Goal: Information Seeking & Learning: Compare options

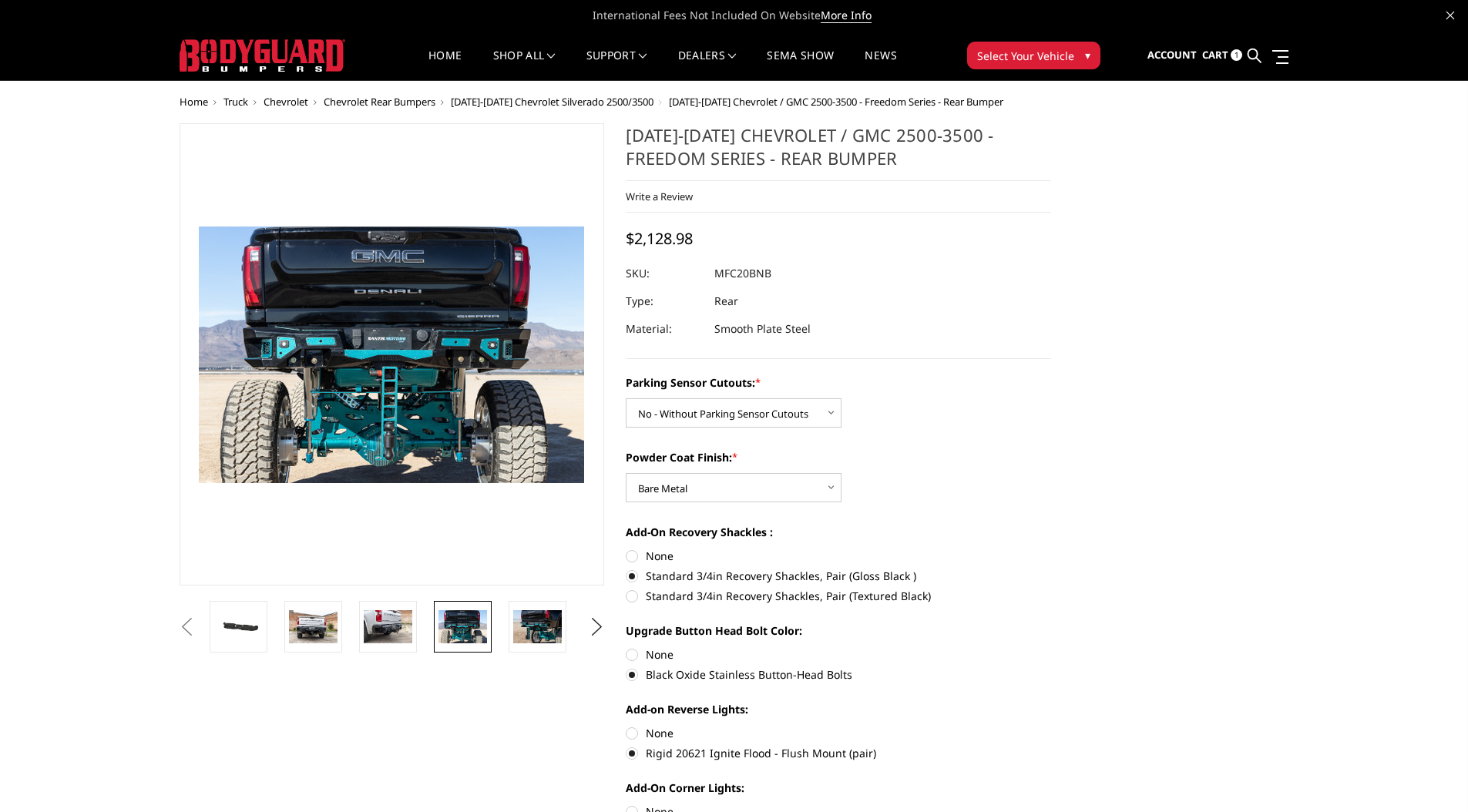
select select "2869"
select select "2871"
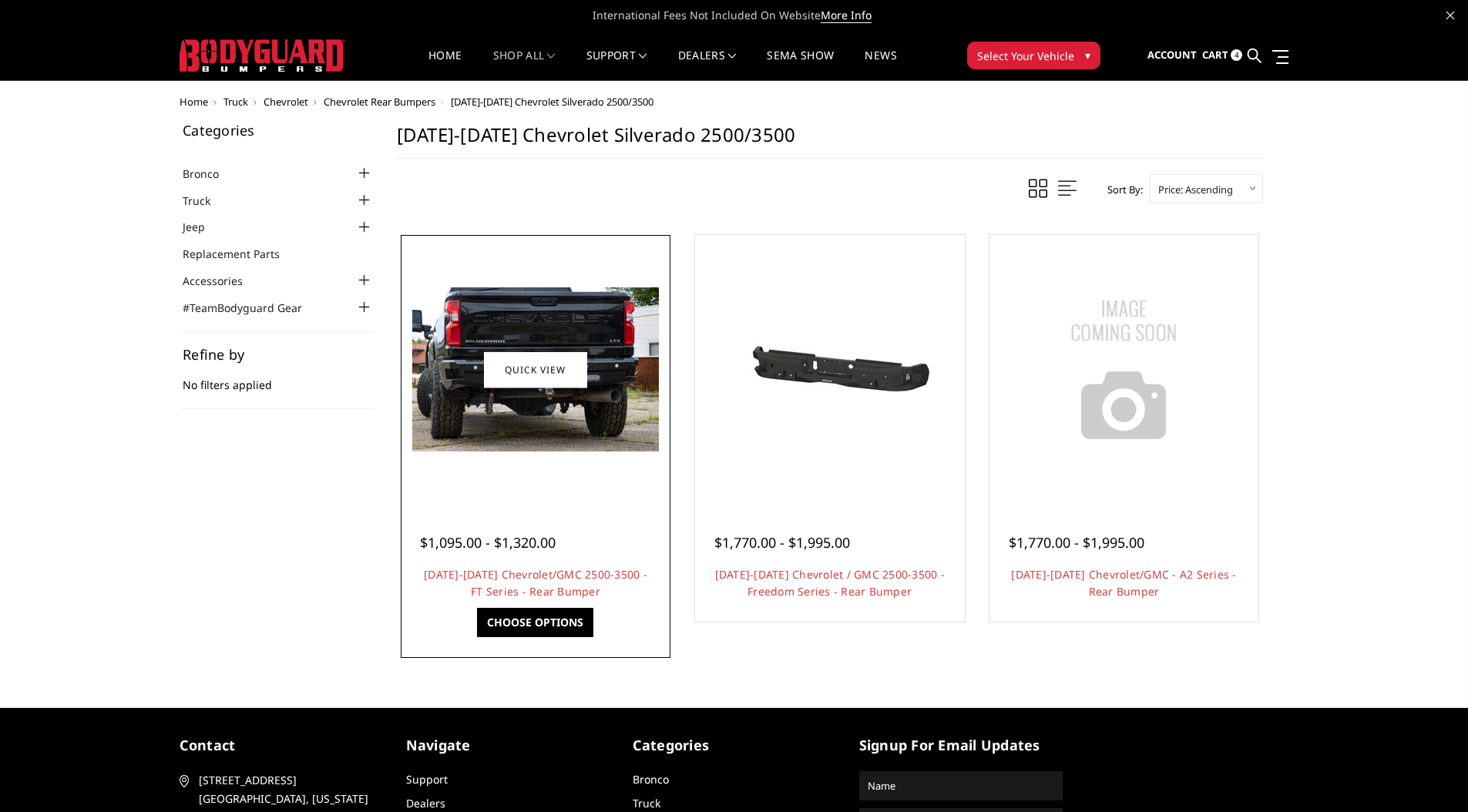
click at [538, 566] on h4 "[DATE]-[DATE] Chevrolet/GMC 2500-3500 - FT Series - Rear Bumper" at bounding box center [536, 583] width 231 height 34
click at [534, 361] on link "Quick view" at bounding box center [535, 369] width 104 height 36
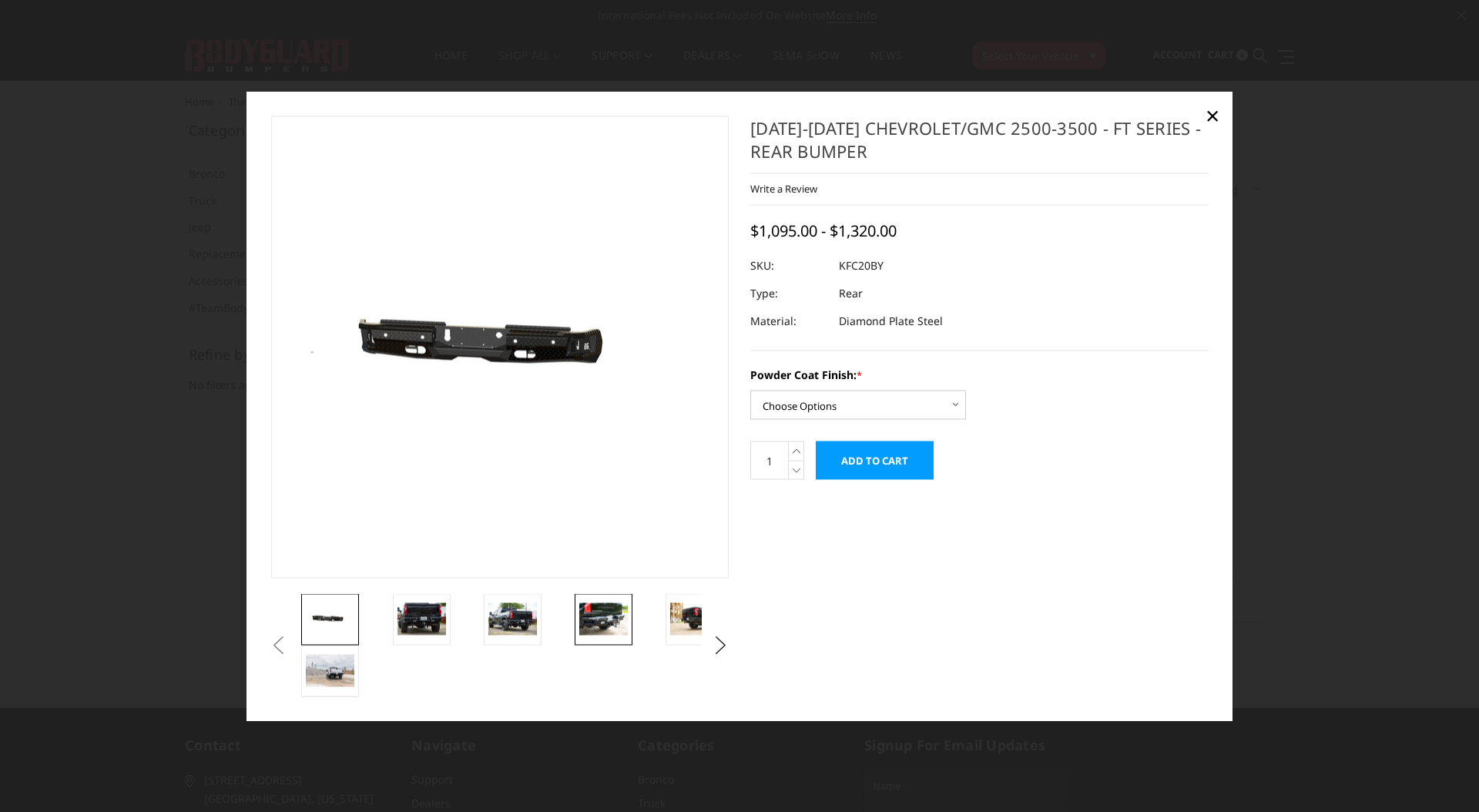
click at [594, 620] on img at bounding box center [603, 618] width 48 height 32
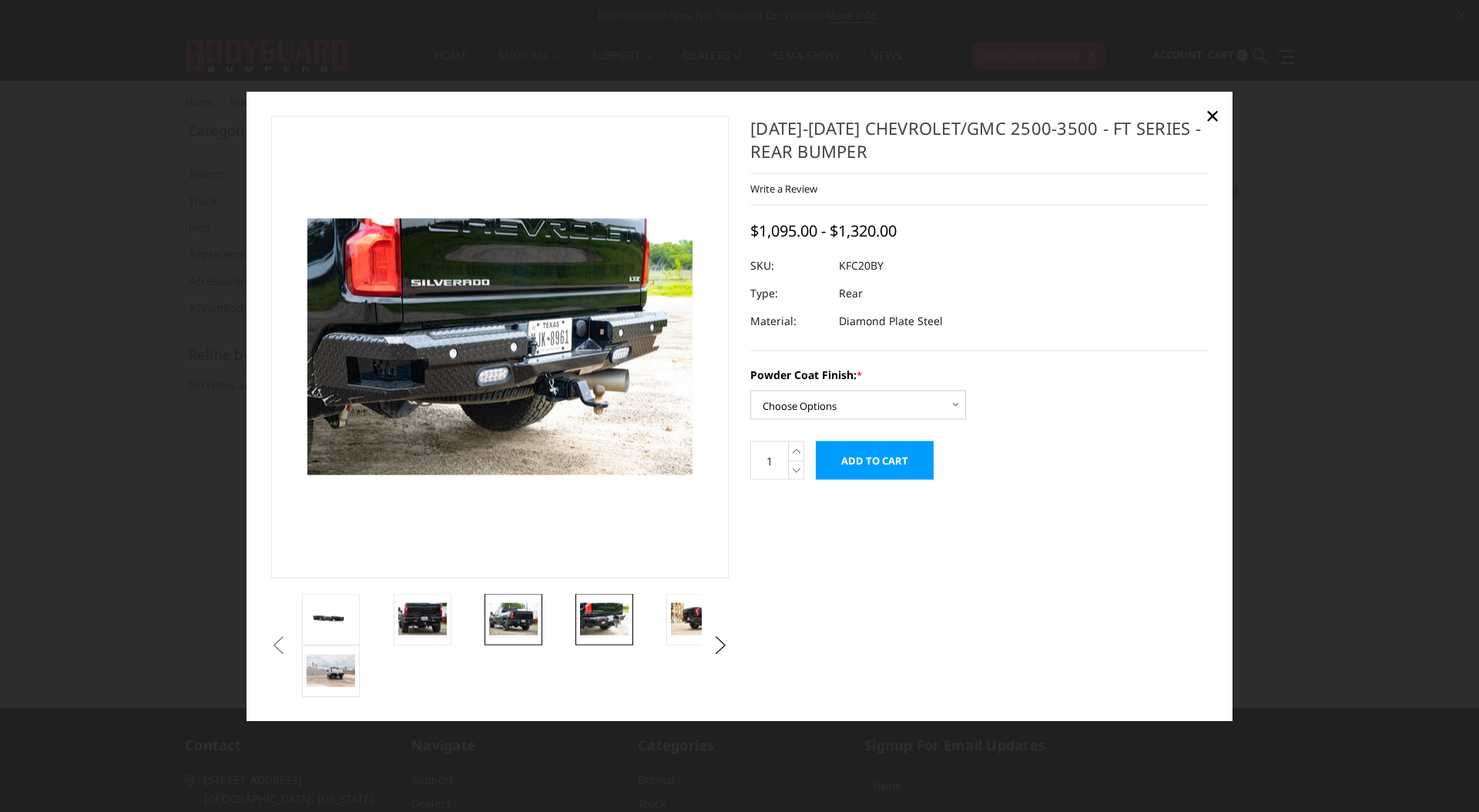
click at [518, 622] on img at bounding box center [513, 618] width 48 height 32
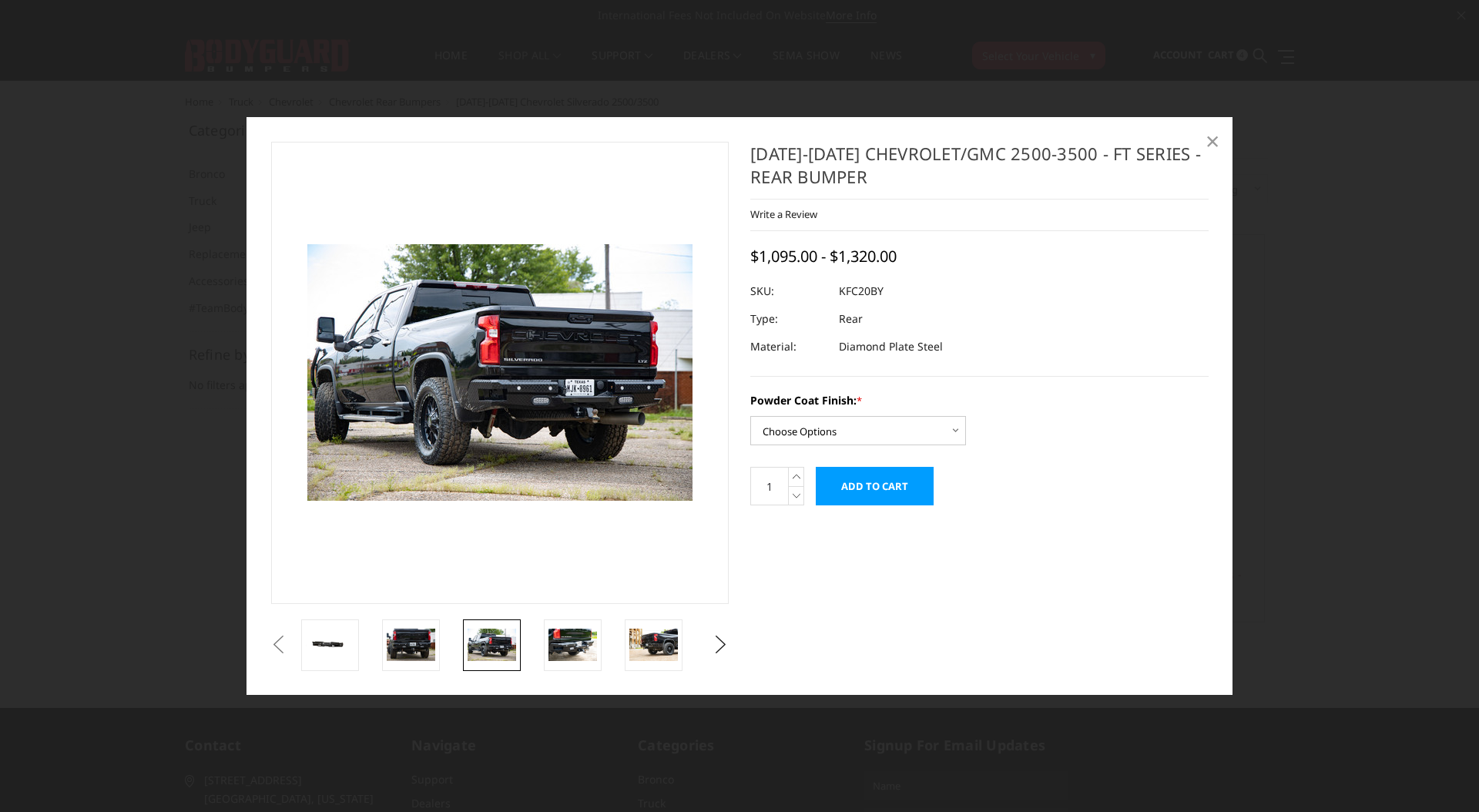
click at [1210, 136] on span "×" at bounding box center [1212, 140] width 14 height 33
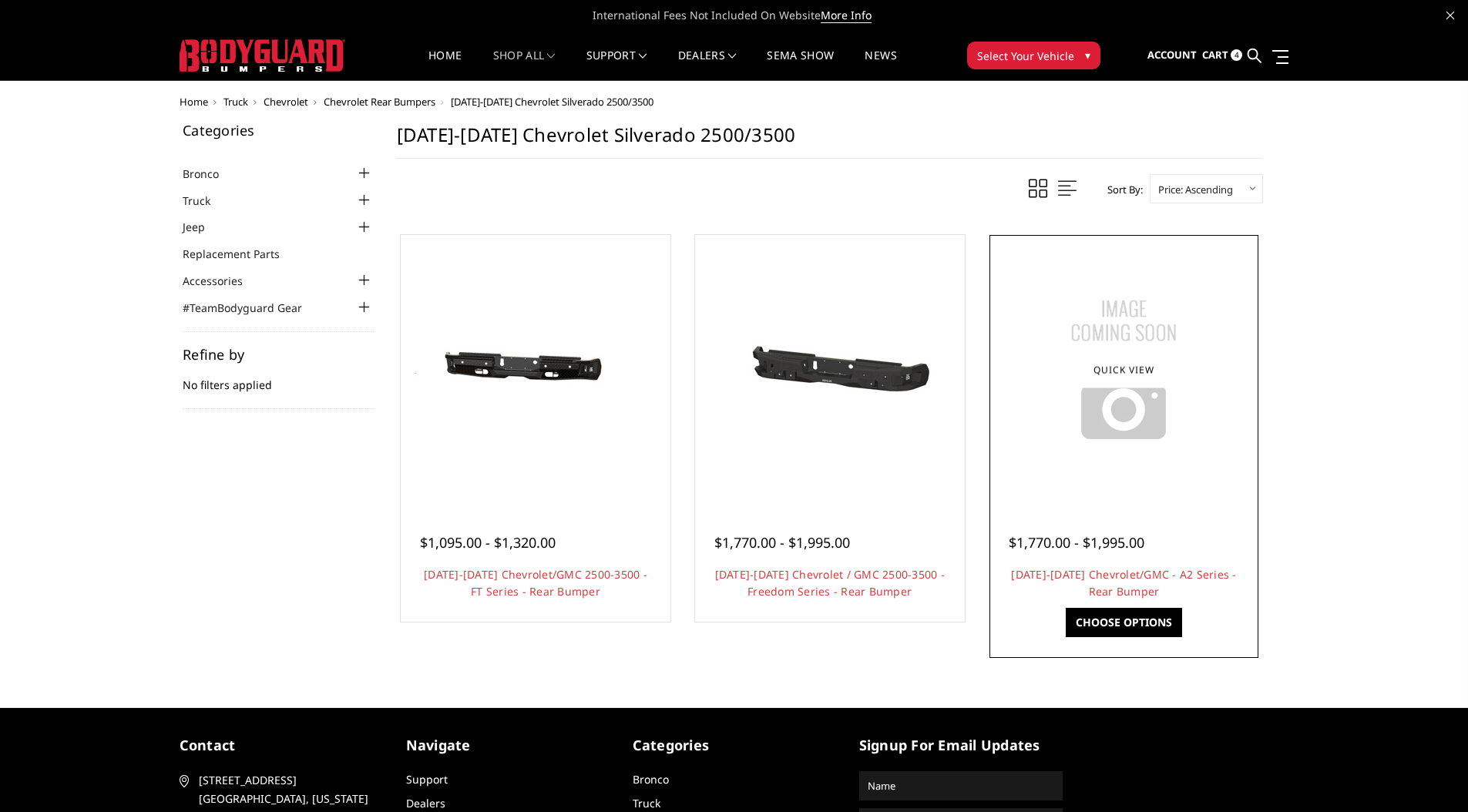
click at [1122, 467] on div at bounding box center [1124, 369] width 262 height 262
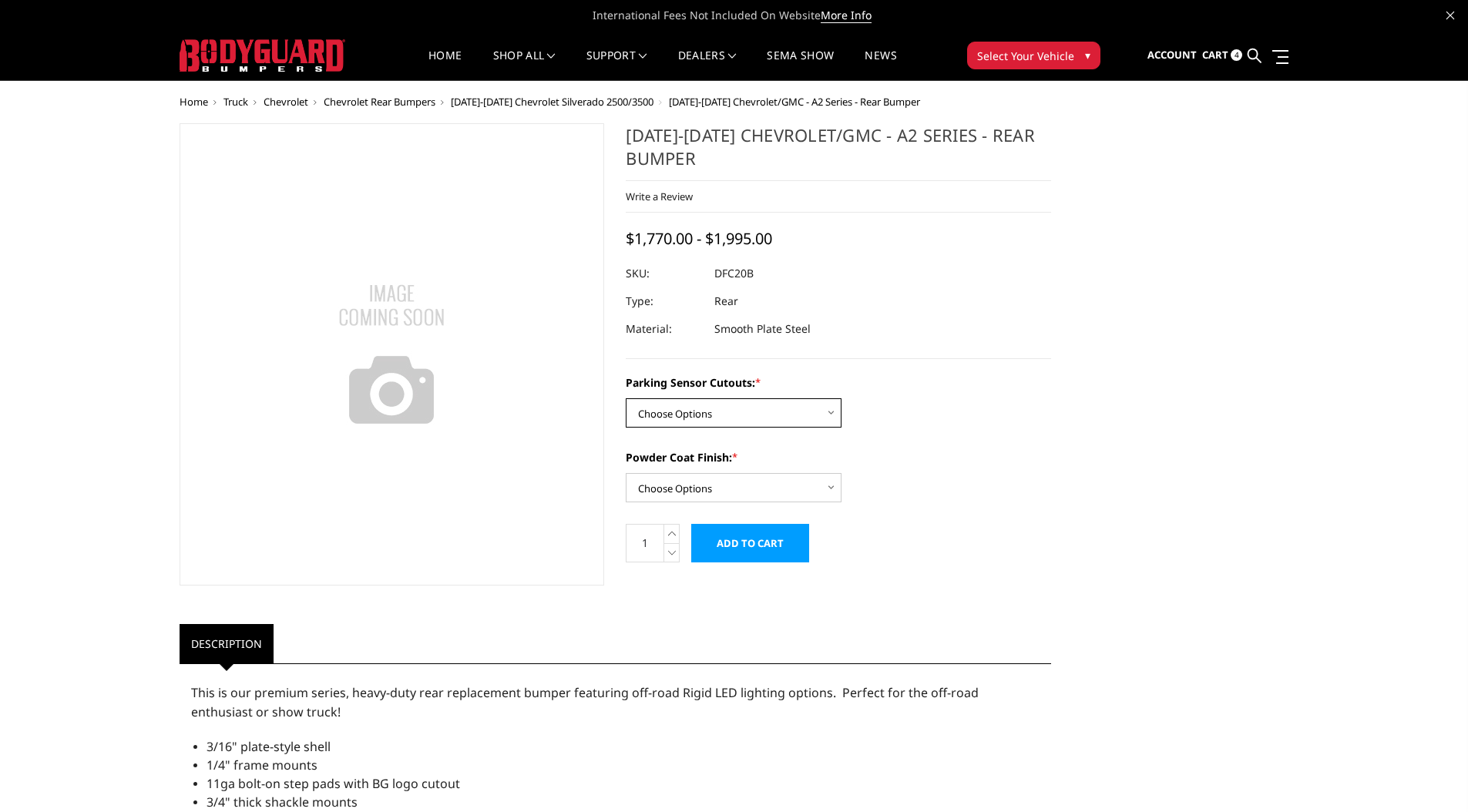
click at [706, 413] on select "Choose Options No - Without Parking Sensor Cutouts Yes - With Parking Sensor Cu…" at bounding box center [734, 413] width 216 height 29
select select "2261"
click at [626, 398] on select "Choose Options No - Without Parking Sensor Cutouts Yes - With Parking Sensor Cu…" at bounding box center [734, 413] width 216 height 29
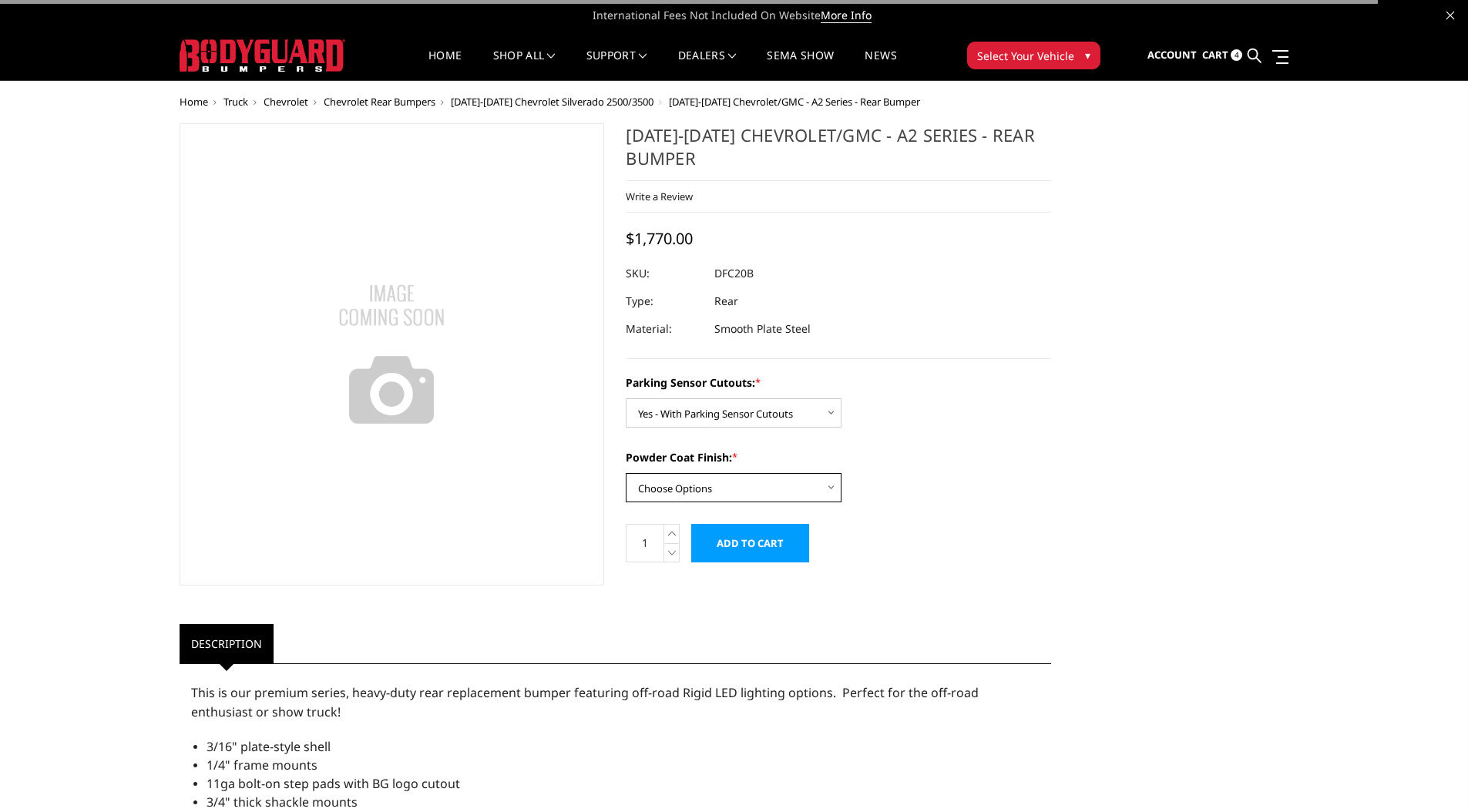
click at [690, 493] on select "Choose Options Bare Metal Textured Black Powder Coat" at bounding box center [734, 488] width 216 height 29
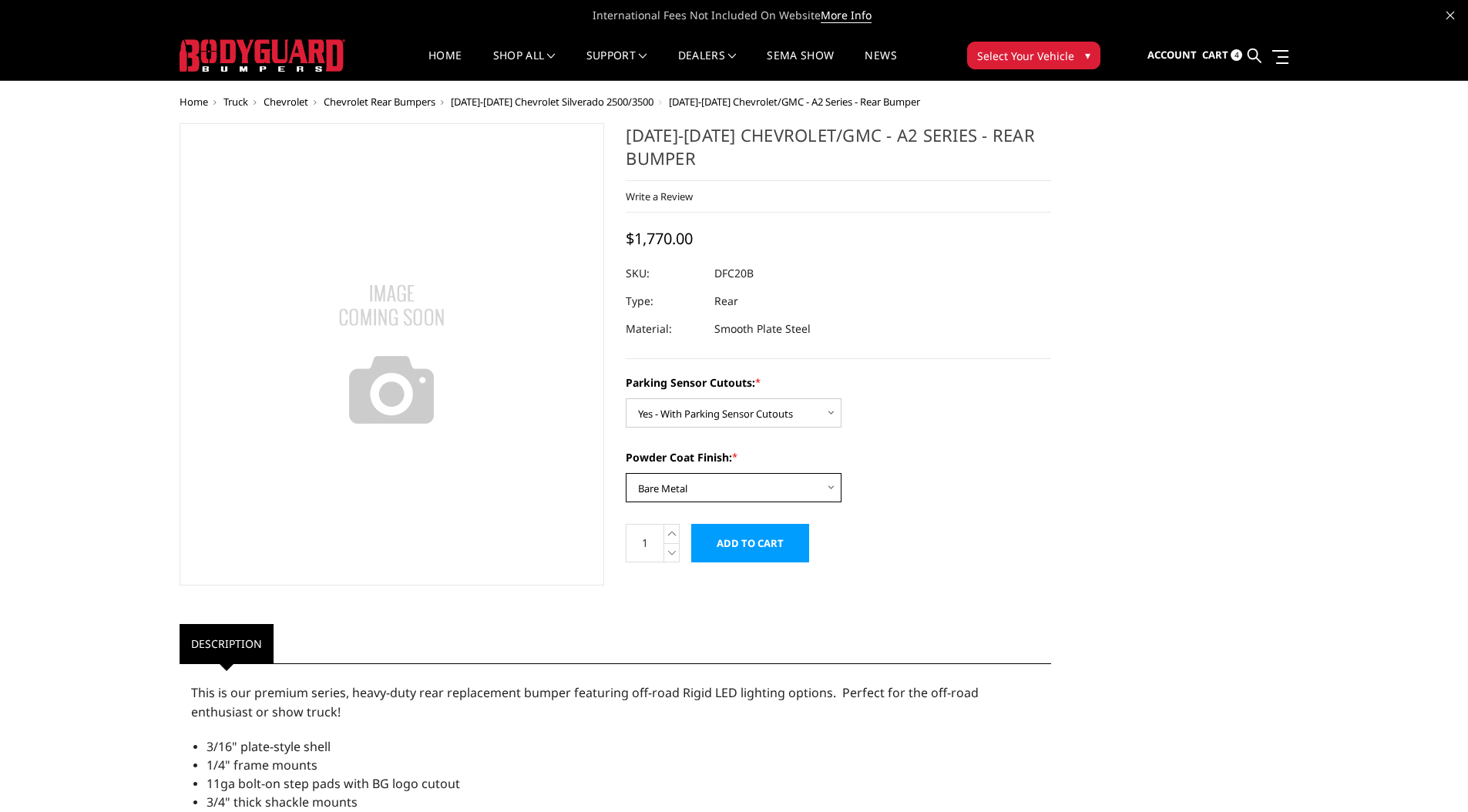
click at [626, 473] on select "Choose Options Bare Metal Textured Black Powder Coat" at bounding box center [734, 488] width 216 height 29
click at [771, 270] on div at bounding box center [838, 273] width 425 height 28
drag, startPoint x: 767, startPoint y: 271, endPoint x: 714, endPoint y: 273, distance: 53.0
click at [714, 273] on dl "SKU: DFC20BYB UPC: Type: Rear Material: Smooth Plate Steel" at bounding box center [838, 301] width 425 height 84
drag, startPoint x: 715, startPoint y: 273, endPoint x: 763, endPoint y: 272, distance: 48.0
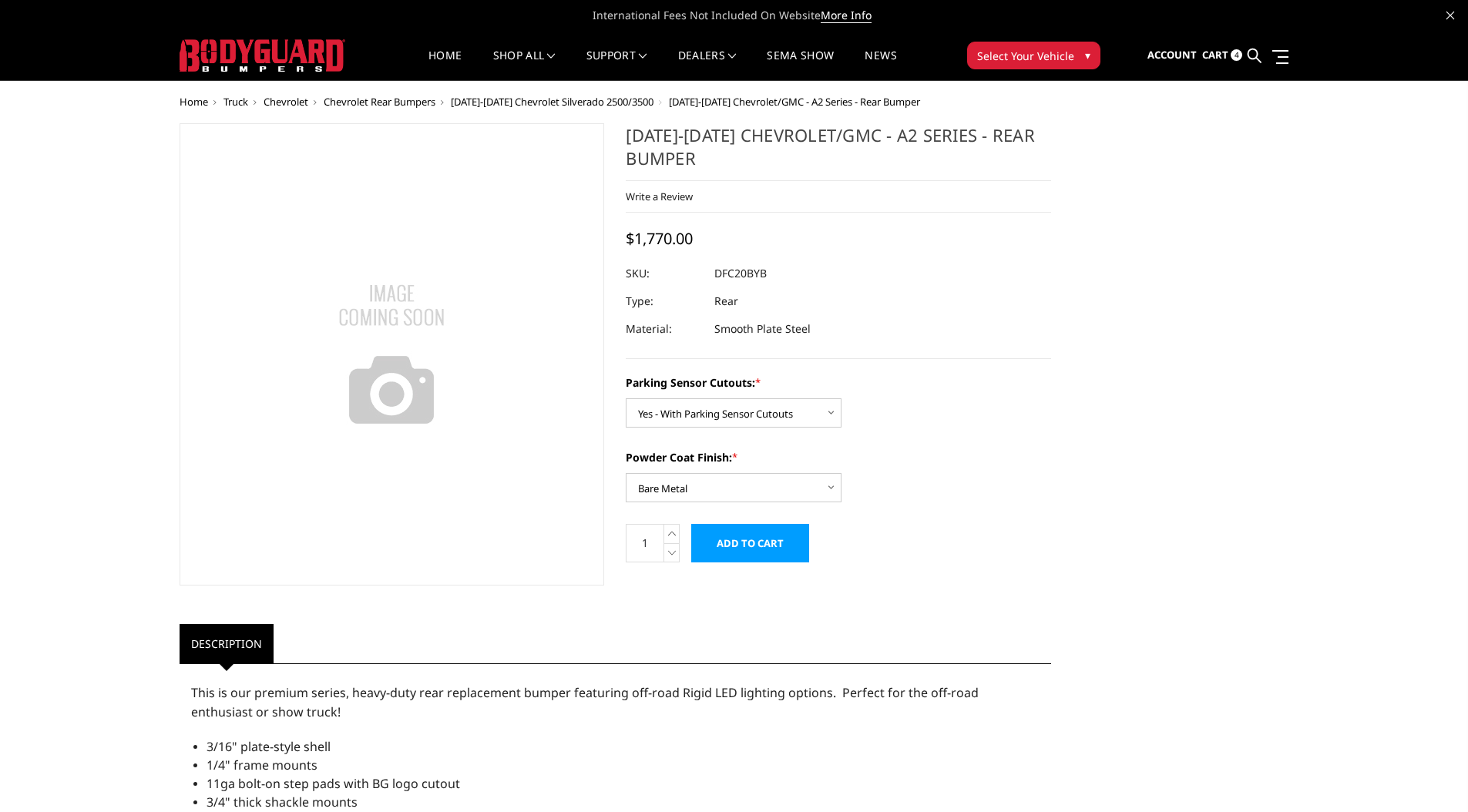
click at [763, 272] on dd "DFC20BYB" at bounding box center [740, 273] width 52 height 28
click at [696, 488] on select "Choose Options Bare Metal Textured Black Powder Coat" at bounding box center [734, 488] width 216 height 29
select select "2263"
click at [626, 473] on select "Choose Options Bare Metal Textured Black Powder Coat" at bounding box center [734, 488] width 216 height 29
drag, startPoint x: 771, startPoint y: 271, endPoint x: 664, endPoint y: 262, distance: 107.4
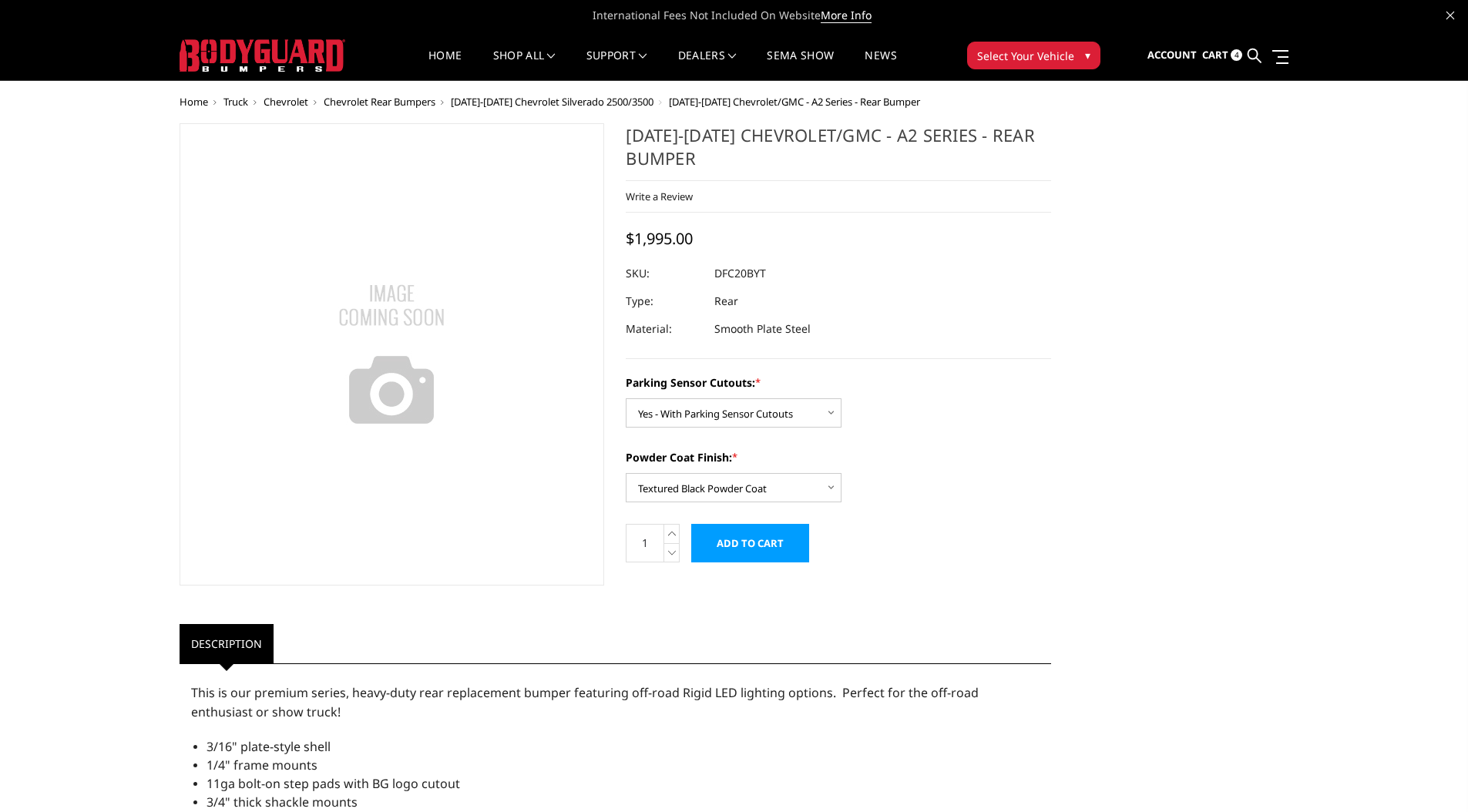
click at [664, 262] on dl "SKU: DFC20BYT UPC: Type: Rear Material: Smooth Plate Steel" at bounding box center [838, 301] width 425 height 84
drag, startPoint x: 711, startPoint y: 273, endPoint x: 871, endPoint y: 273, distance: 160.0
click at [873, 273] on div at bounding box center [838, 273] width 425 height 28
